Goal: Information Seeking & Learning: Learn about a topic

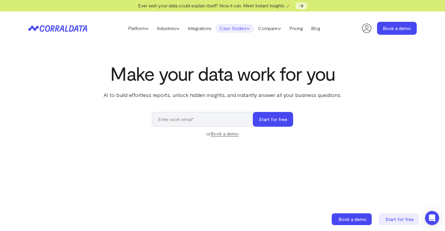
click at [234, 31] on link "Case Studies" at bounding box center [234, 28] width 39 height 9
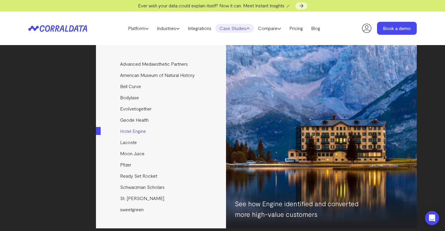
click at [129, 130] on link "Hotel Engine" at bounding box center [161, 130] width 131 height 11
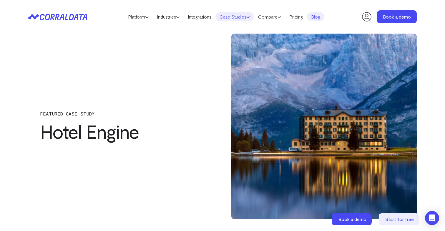
click at [239, 19] on link "Case Studies" at bounding box center [234, 16] width 39 height 9
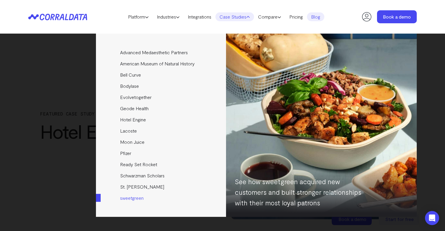
click at [136, 197] on link "sweetgreen" at bounding box center [161, 197] width 131 height 11
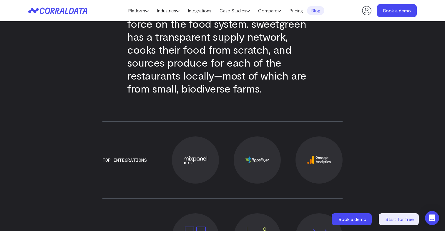
scroll to position [401, 0]
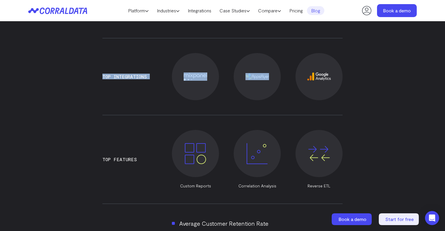
drag, startPoint x: 103, startPoint y: 78, endPoint x: 354, endPoint y: 84, distance: 251.9
click at [318, 74] on img at bounding box center [319, 76] width 24 height 8
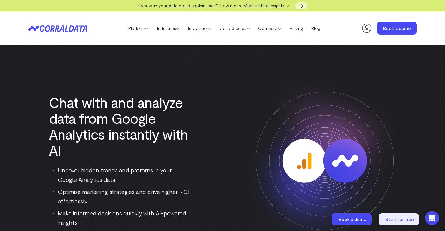
click at [187, 81] on div "Chat with and analyze data from Google Analytics instantly with AI Uncover hidd…" at bounding box center [222, 161] width 388 height 184
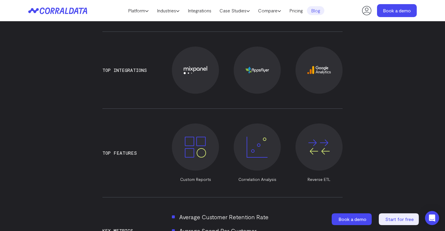
scroll to position [414, 0]
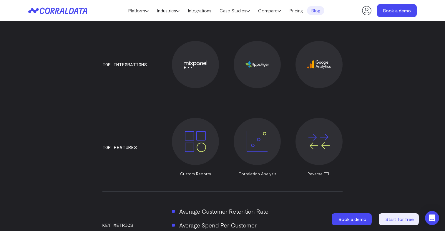
click at [106, 65] on h3 "Top Integrations" at bounding box center [124, 64] width 44 height 5
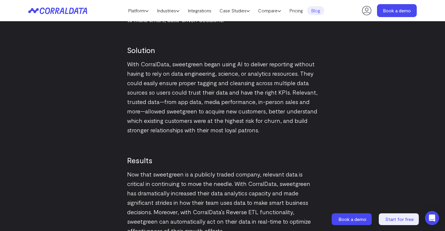
scroll to position [747, 0]
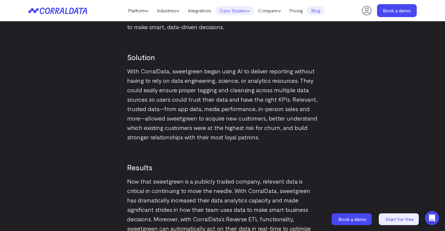
click at [229, 13] on link "Case Studies" at bounding box center [234, 10] width 39 height 9
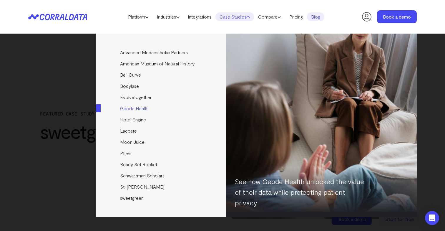
click at [136, 109] on link "Geode Health" at bounding box center [161, 108] width 131 height 11
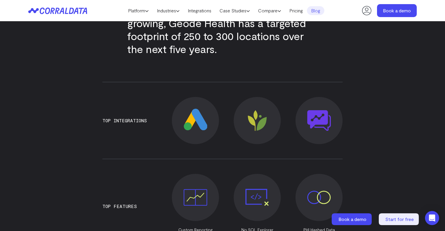
scroll to position [348, 0]
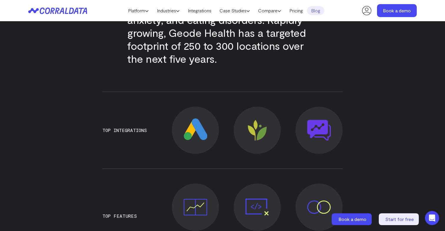
click at [260, 203] on span at bounding box center [257, 206] width 47 height 47
click at [235, 183] on li "No SQL Explorer" at bounding box center [257, 215] width 47 height 65
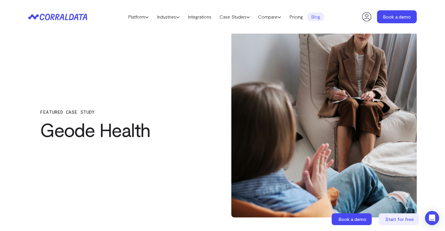
scroll to position [0, 0]
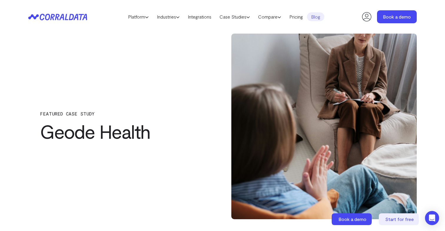
click at [58, 21] on header "Platform AI Reporting Use AI to effortlessly answer any business questions from…" at bounding box center [222, 17] width 388 height 34
click at [60, 18] on icon at bounding box center [54, 17] width 29 height 6
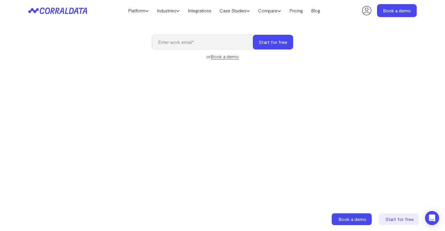
scroll to position [65, 0]
